Goal: Task Accomplishment & Management: Manage account settings

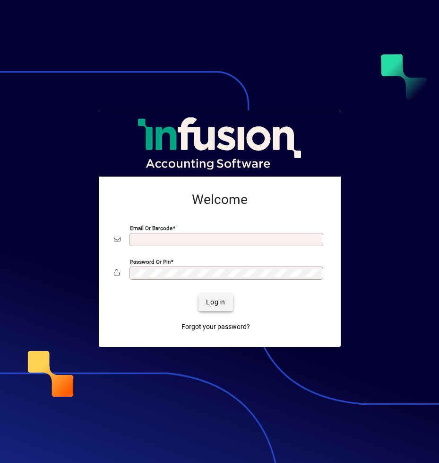
type input "**********"
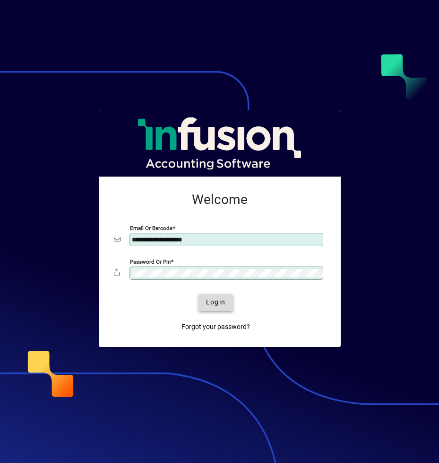
click at [226, 307] on span "submit" at bounding box center [216, 302] width 35 height 23
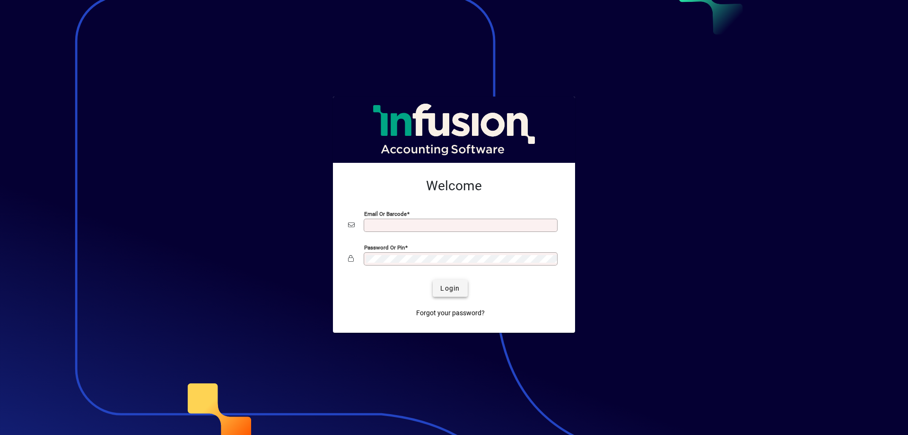
type input "**********"
click at [448, 286] on span "Login" at bounding box center [449, 288] width 19 height 10
